Goal: Check status: Check status

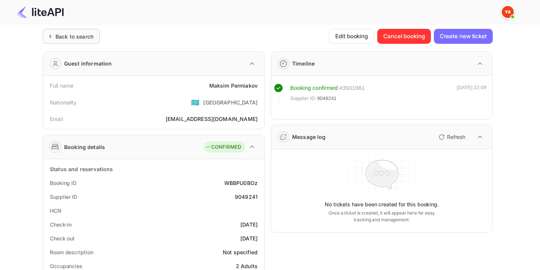
click at [54, 31] on div "Back to search" at bounding box center [71, 36] width 57 height 15
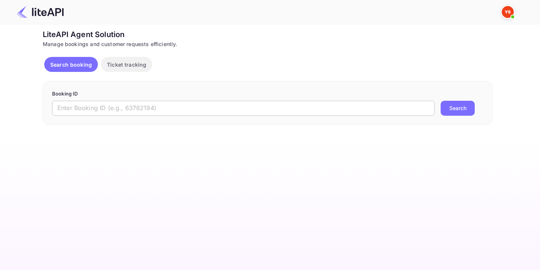
click at [114, 112] on input "text" at bounding box center [243, 108] width 383 height 15
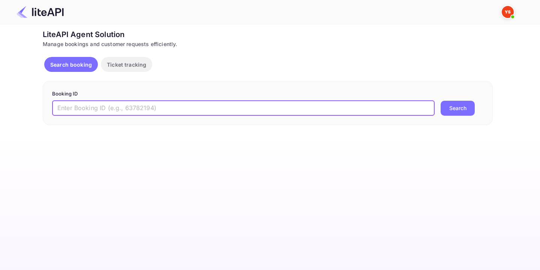
paste input "8363133"
type input "8363133"
click at [467, 111] on button "Search" at bounding box center [458, 108] width 34 height 15
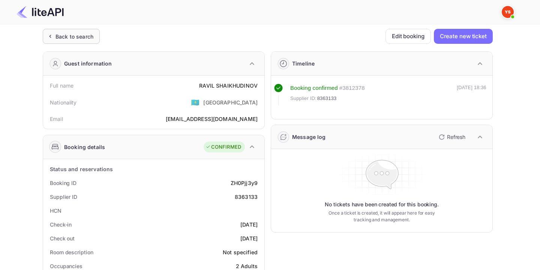
click at [77, 33] on div "Back to search" at bounding box center [75, 37] width 38 height 8
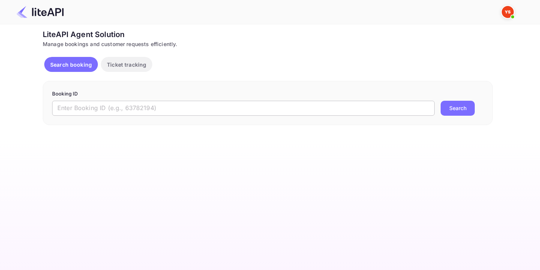
click at [108, 112] on input "text" at bounding box center [243, 108] width 383 height 15
paste input "[EMAIL_ADDRESS][DOMAIN_NAME]"
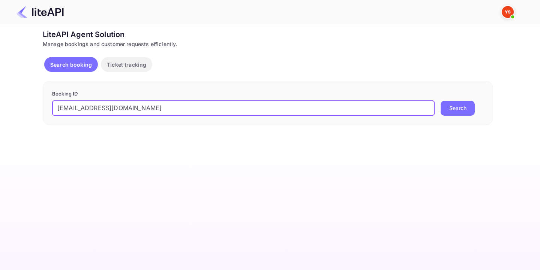
type input "[EMAIL_ADDRESS][DOMAIN_NAME]"
